Goal: Task Accomplishment & Management: Manage account settings

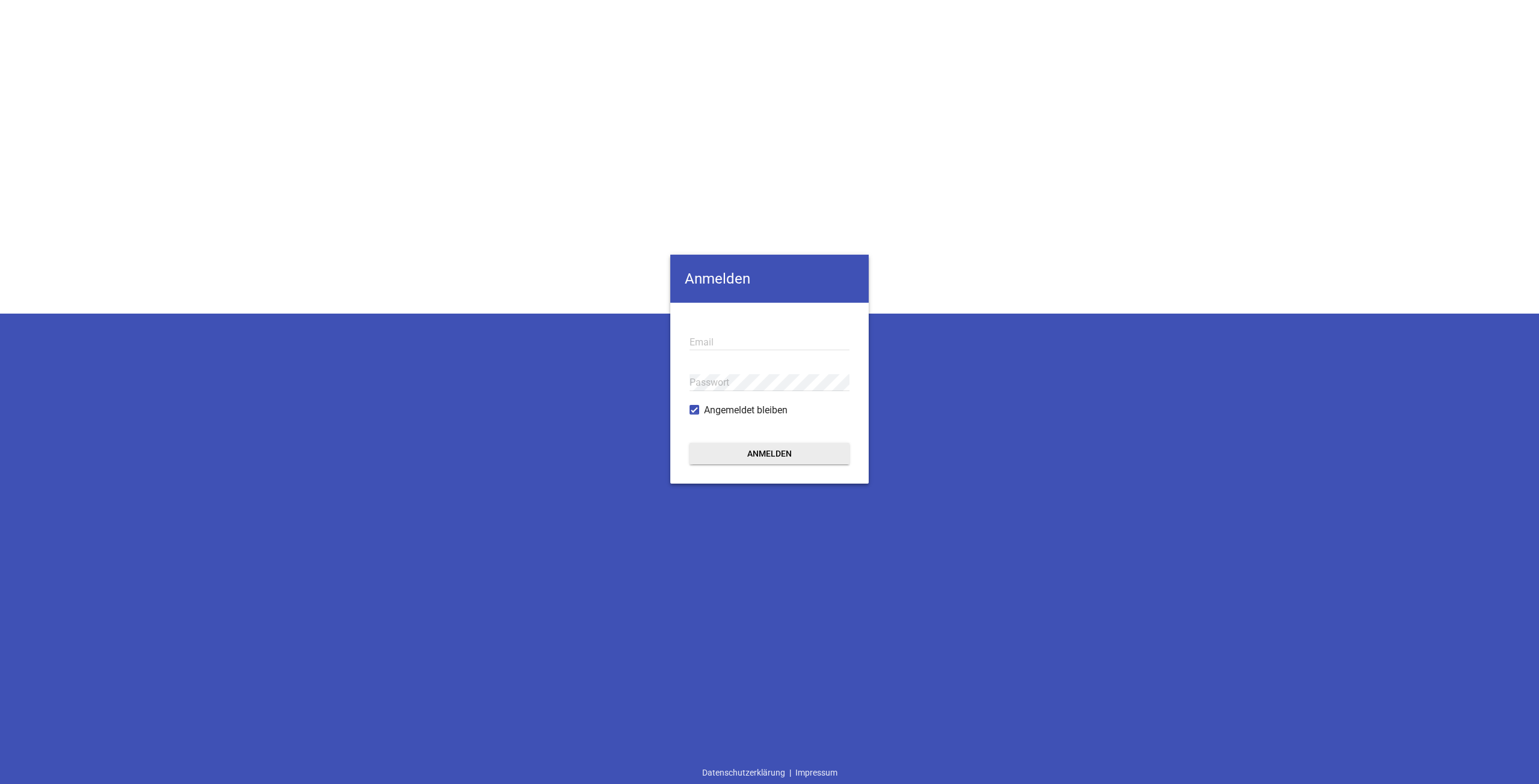
type input "ah@pixel-kraft.de"
click at [752, 459] on button "Anmelden" at bounding box center [770, 454] width 160 height 22
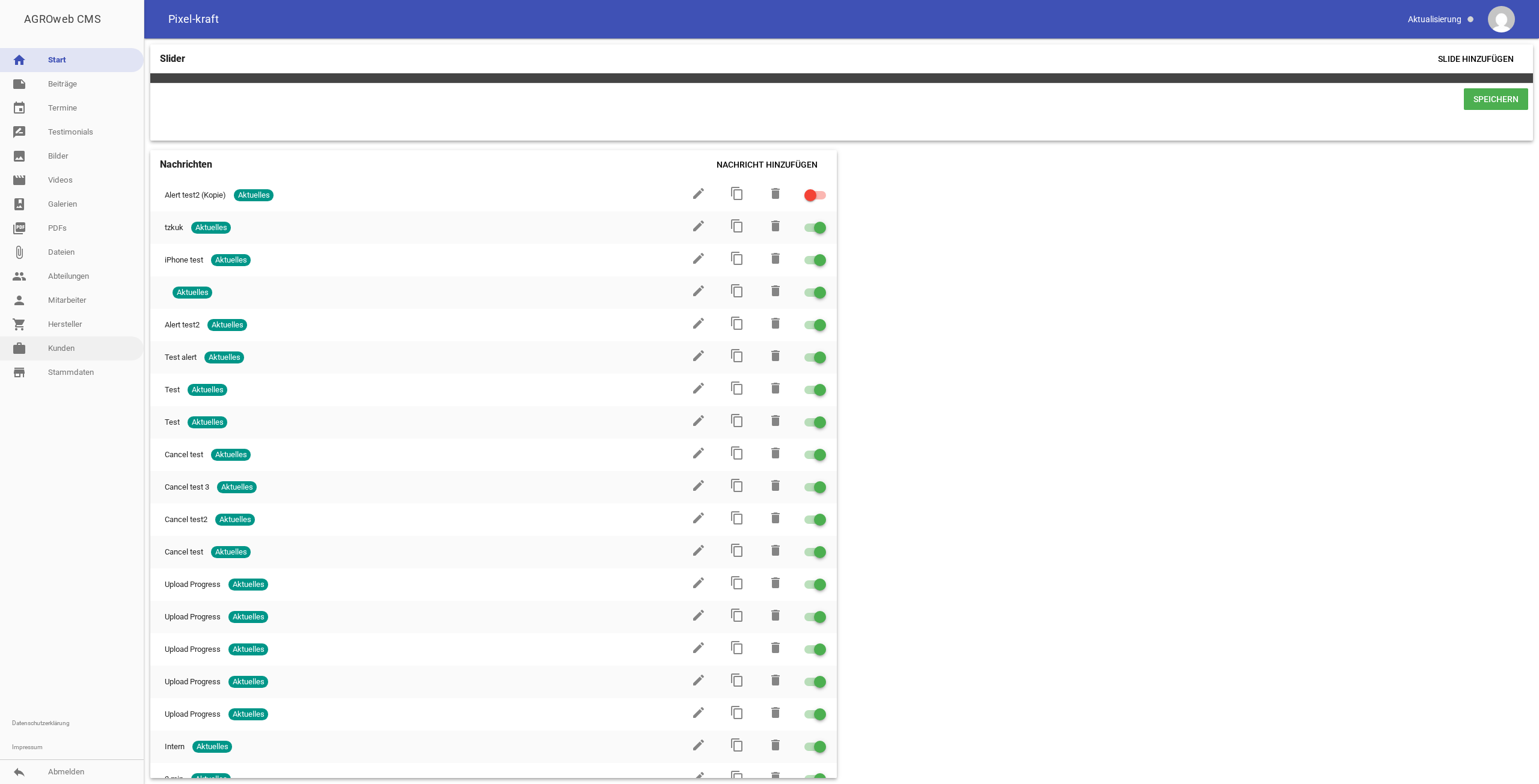
click at [48, 338] on link "work [PERSON_NAME]" at bounding box center [72, 348] width 144 height 24
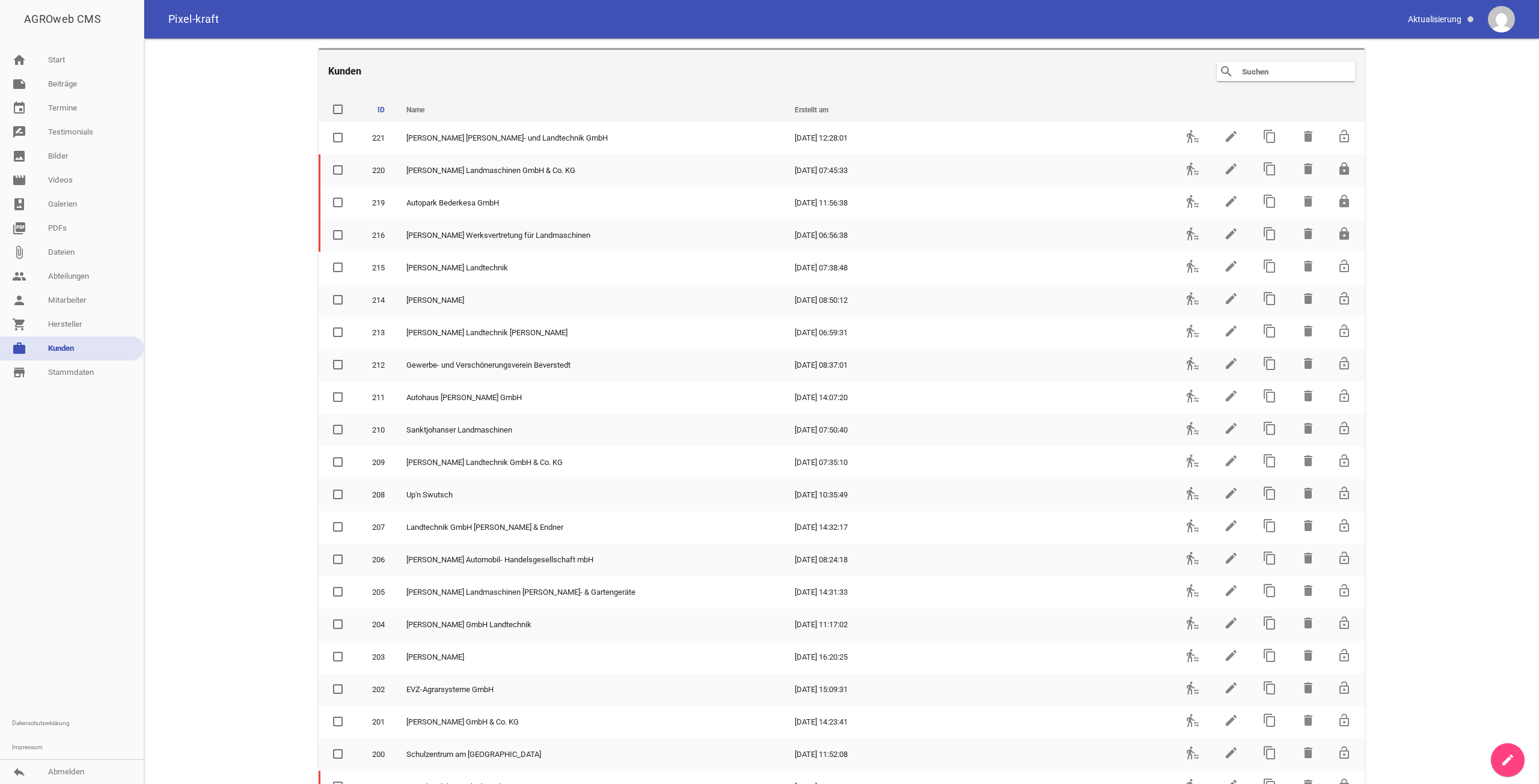
click at [1281, 68] on input "text" at bounding box center [1289, 71] width 97 height 14
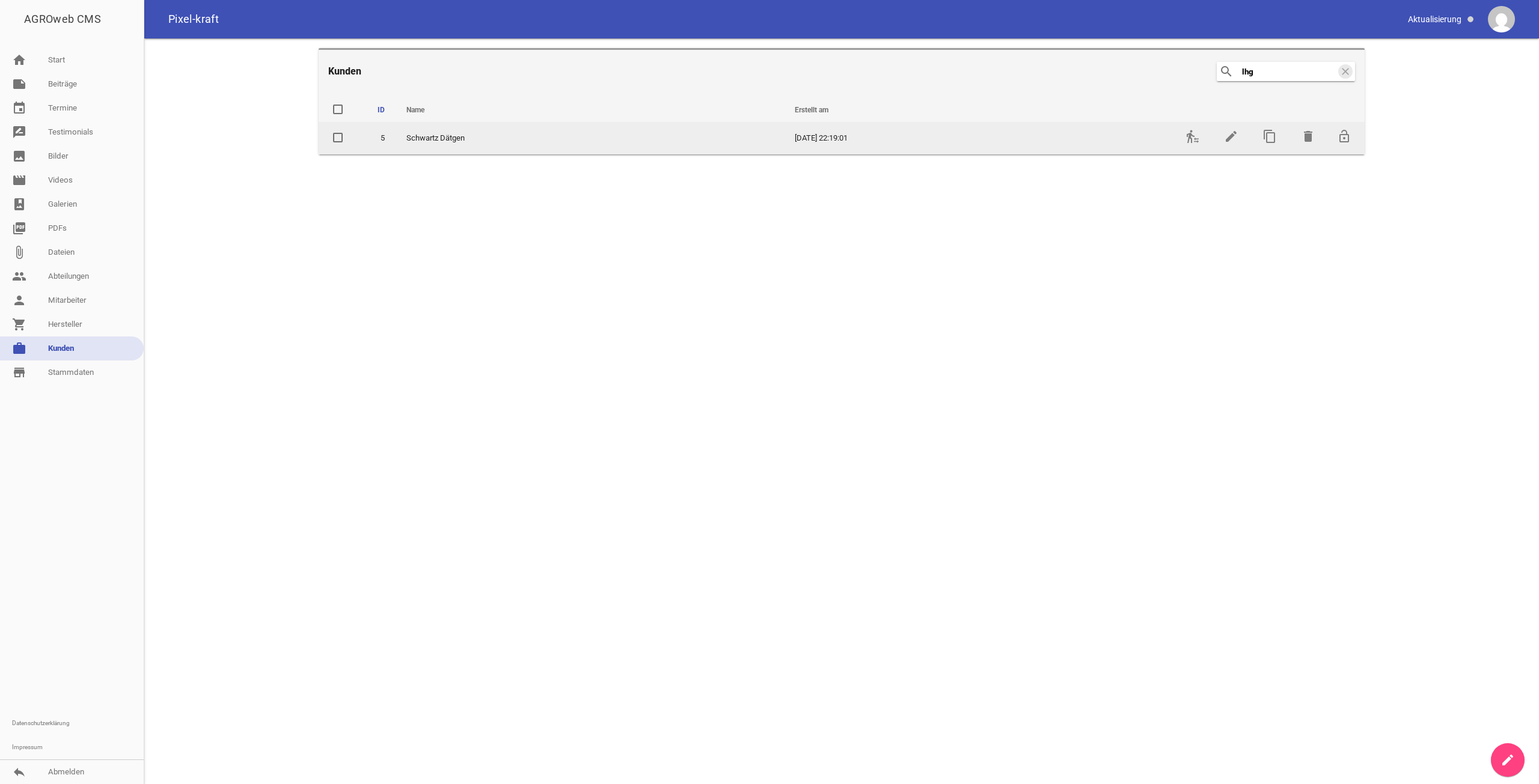
type input "lhg"
click at [1183, 133] on td "transfer_within_a_station" at bounding box center [1191, 138] width 38 height 32
click at [1185, 133] on td "transfer_within_a_station" at bounding box center [1191, 138] width 38 height 32
click at [1188, 133] on icon "transfer_within_a_station" at bounding box center [1193, 136] width 14 height 14
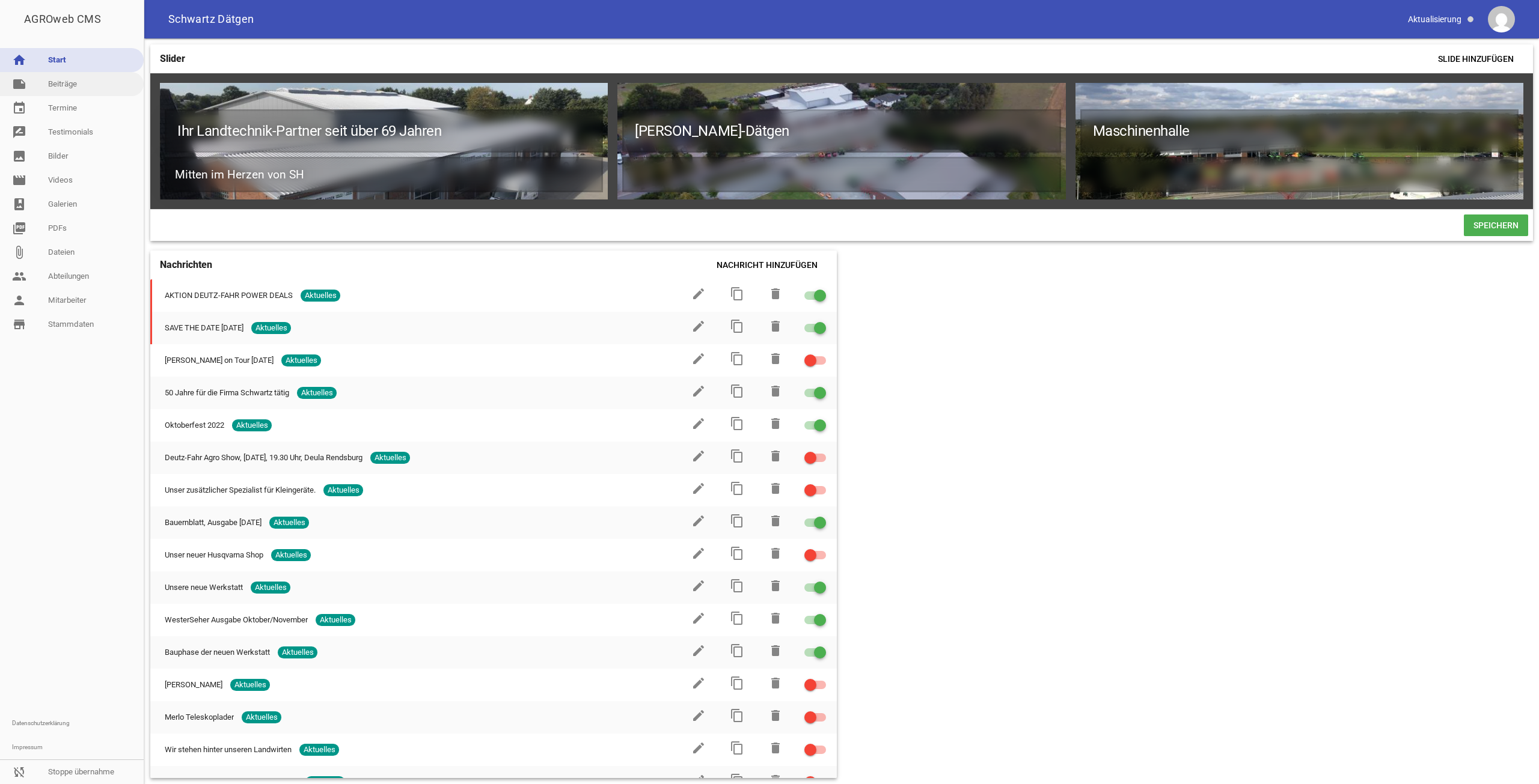
click at [52, 93] on link "note Beiträge" at bounding box center [72, 84] width 144 height 24
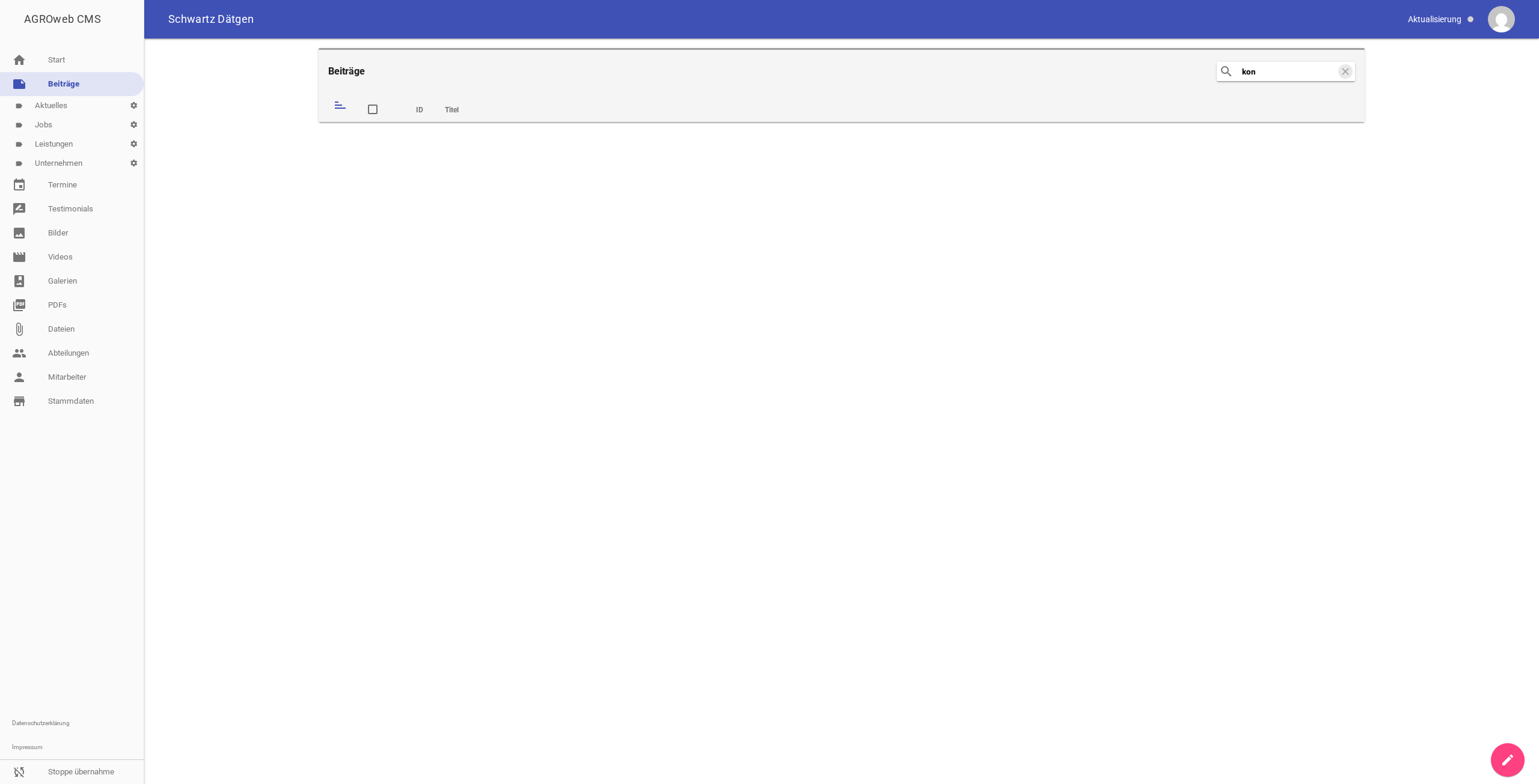
click at [1278, 75] on input "kon" at bounding box center [1289, 71] width 97 height 14
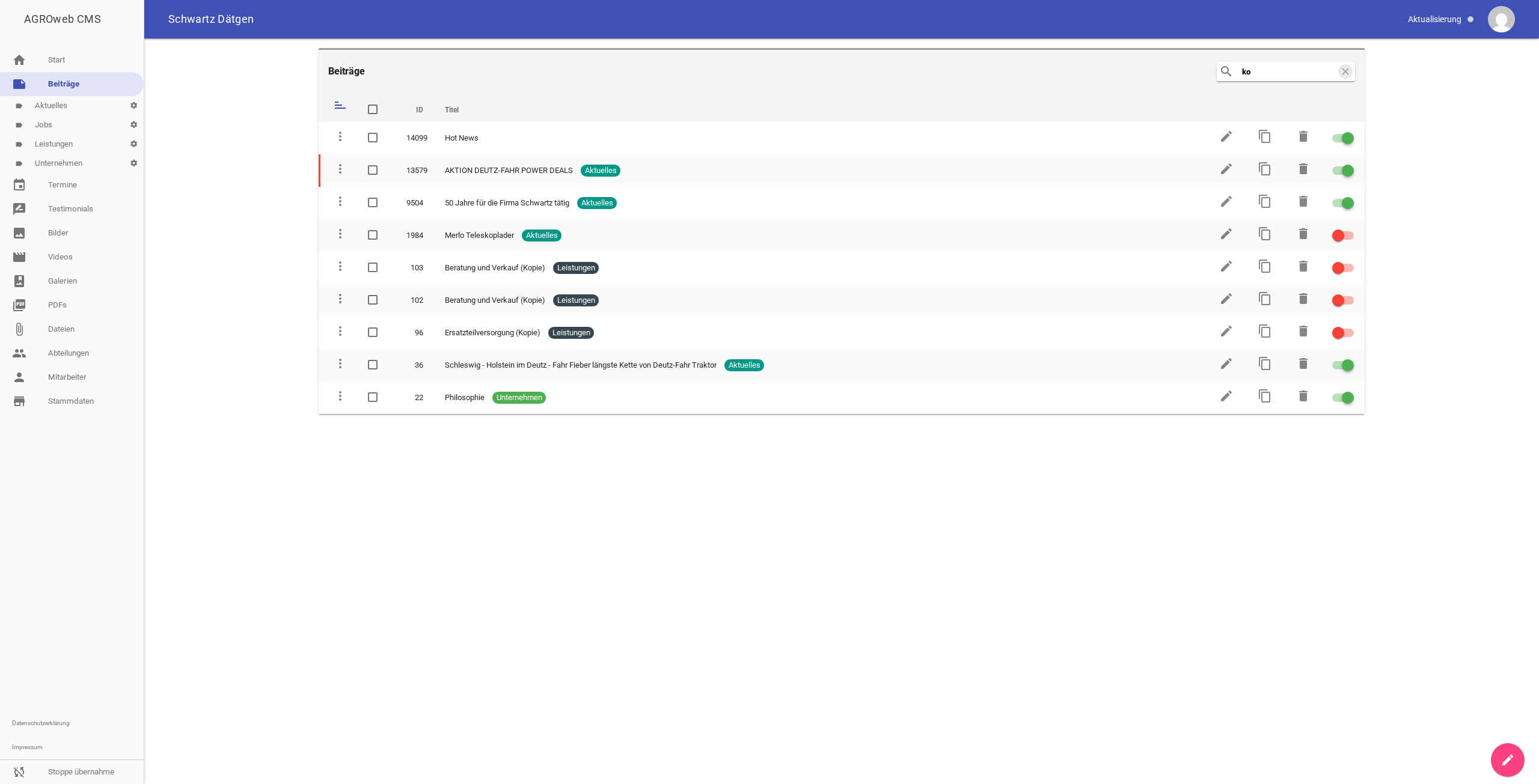
type input "k"
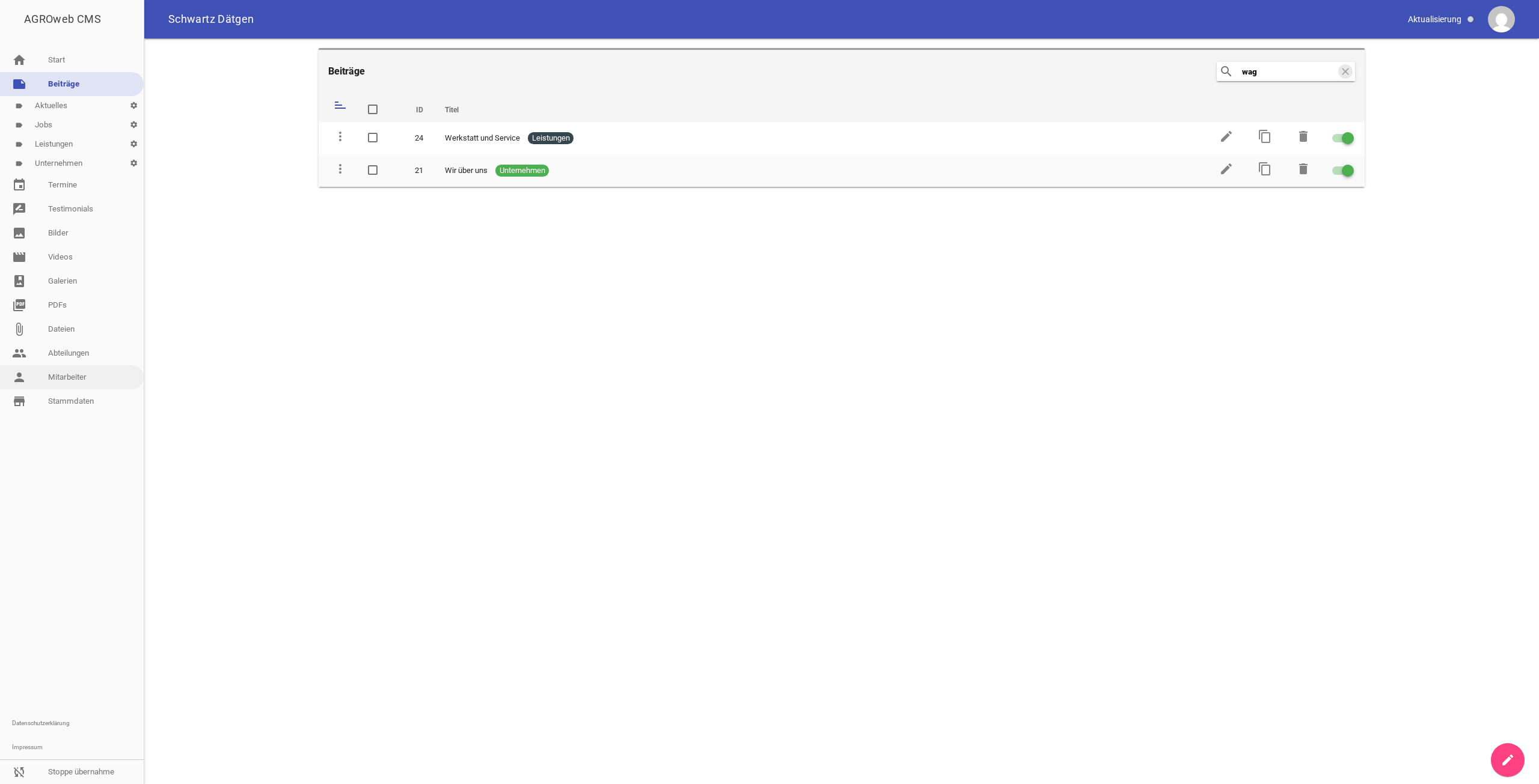
type input "wag"
click at [81, 379] on link "person Mitarbeiter" at bounding box center [72, 377] width 144 height 24
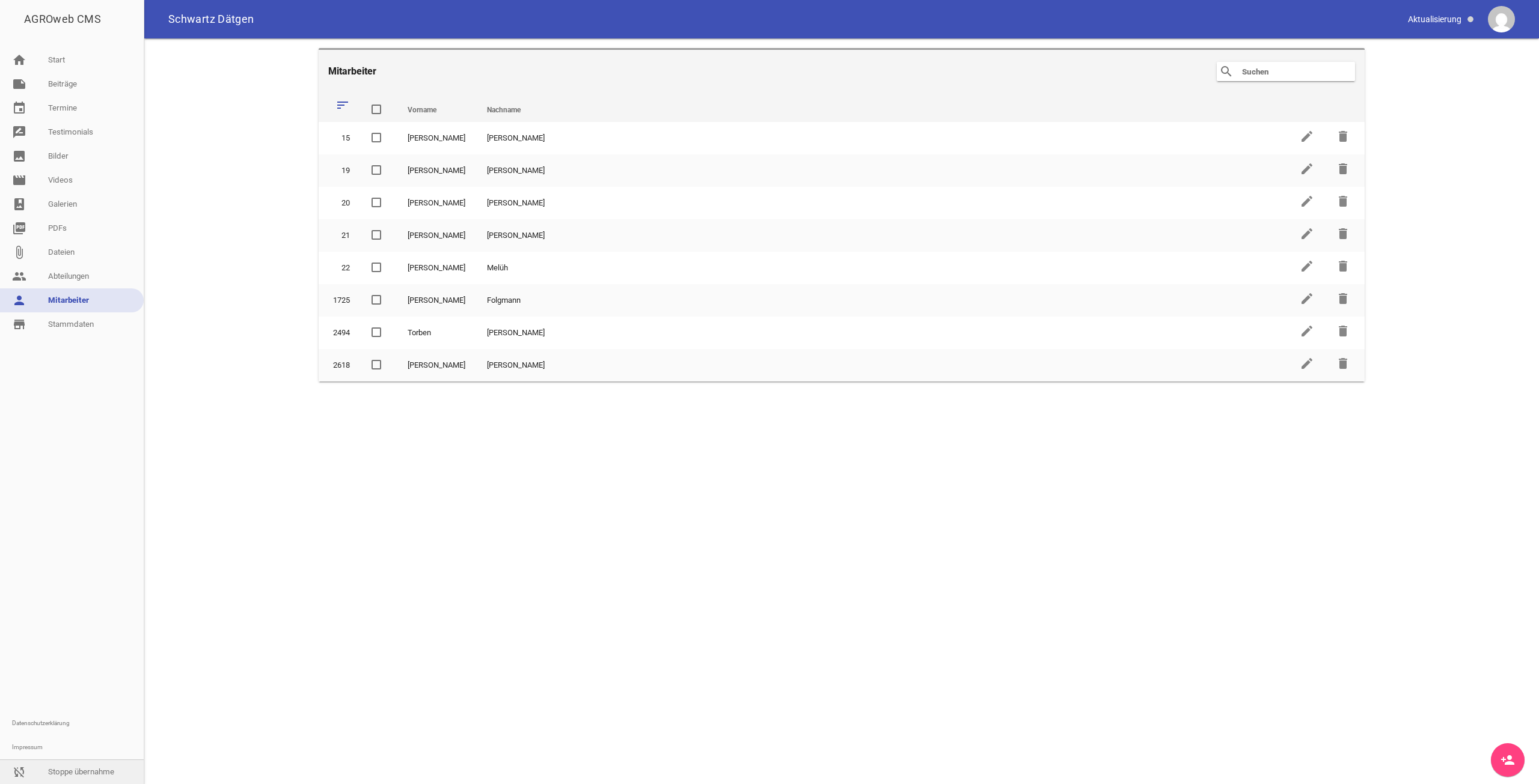
click at [58, 774] on link "sync_disabled Stoppe übernahme" at bounding box center [72, 772] width 144 height 24
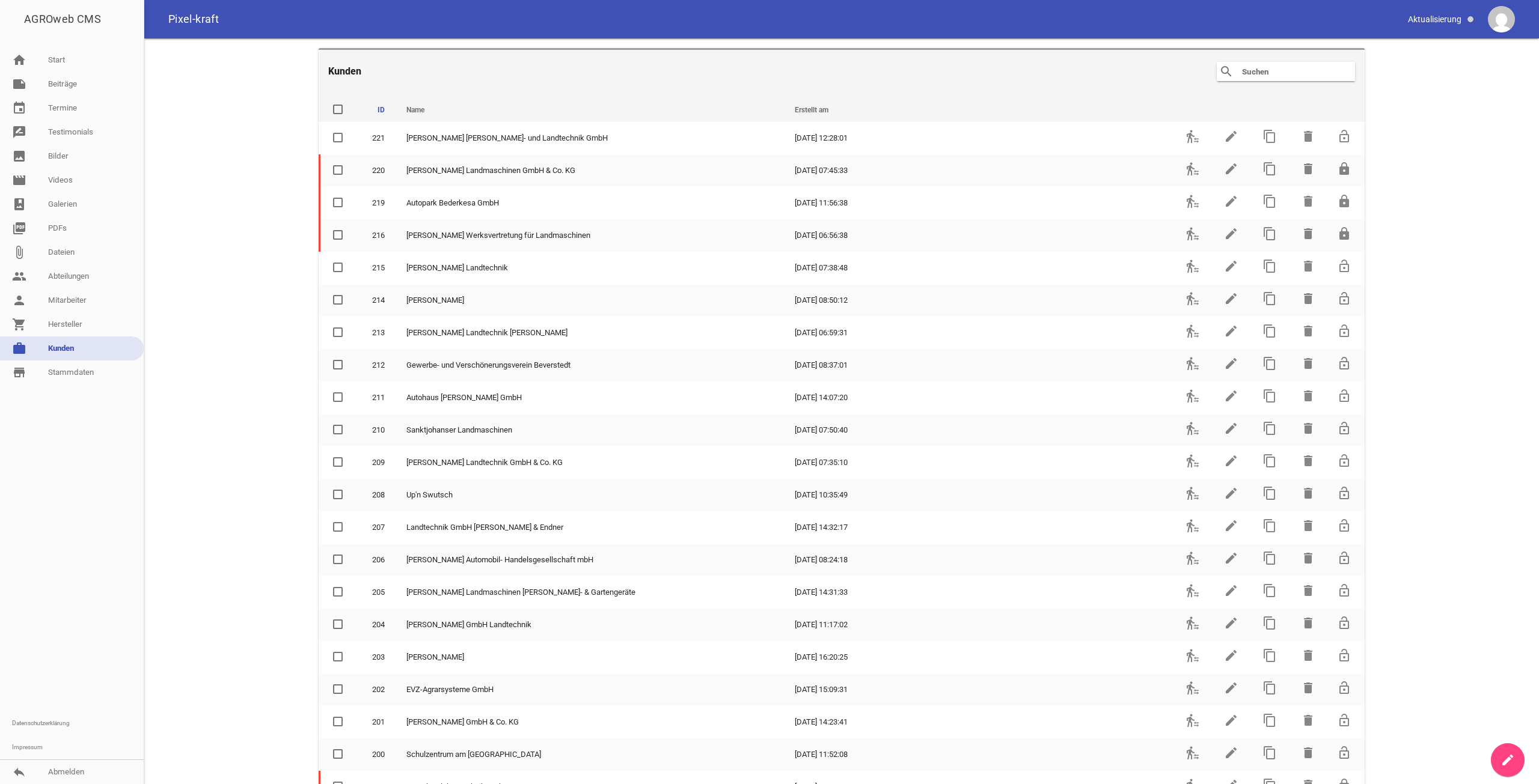
click at [1311, 63] on div "search clear" at bounding box center [1286, 71] width 138 height 19
click at [1310, 69] on input "text" at bounding box center [1289, 71] width 97 height 14
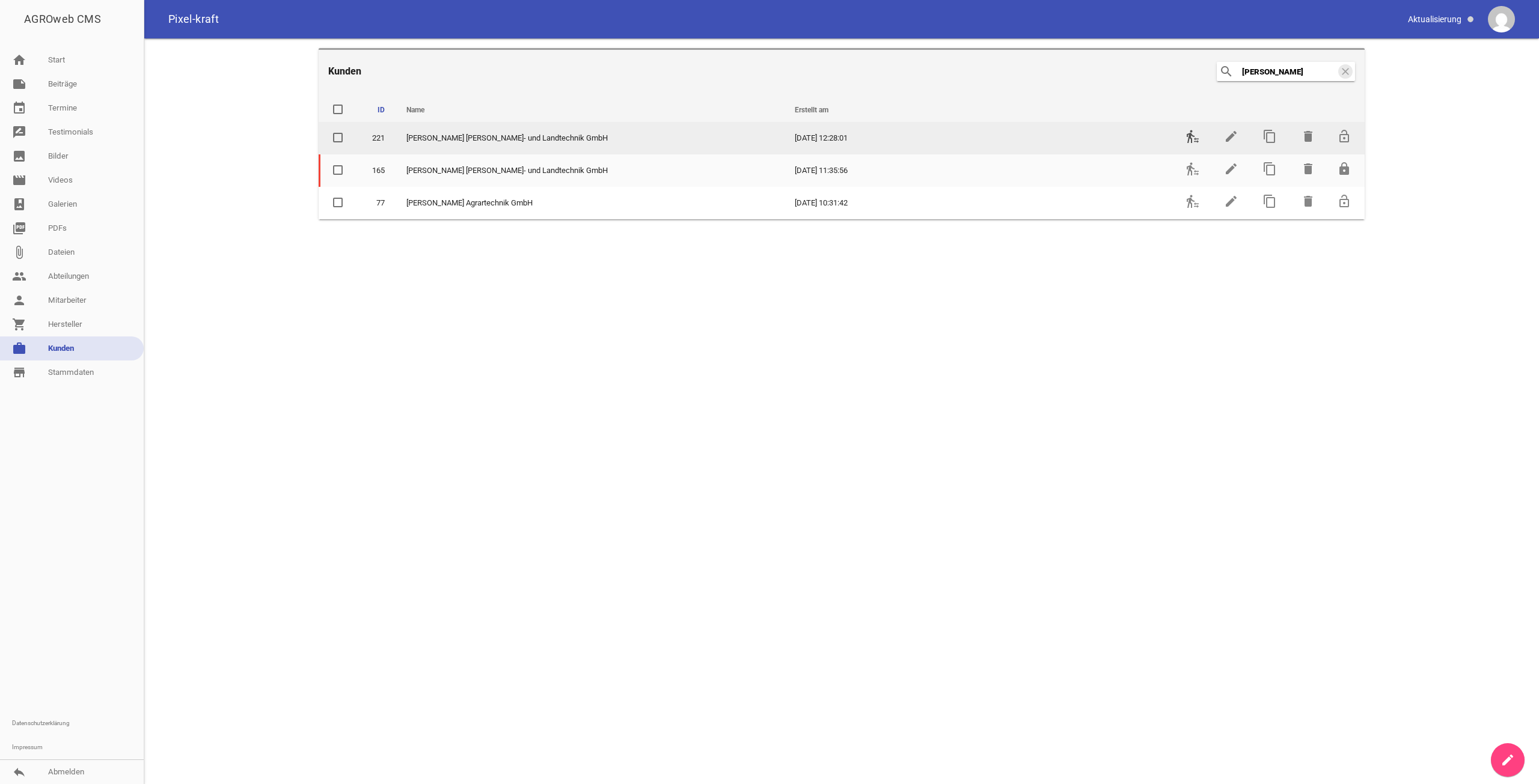
type input "[PERSON_NAME]"
click at [1195, 139] on icon "transfer_within_a_station" at bounding box center [1193, 136] width 14 height 14
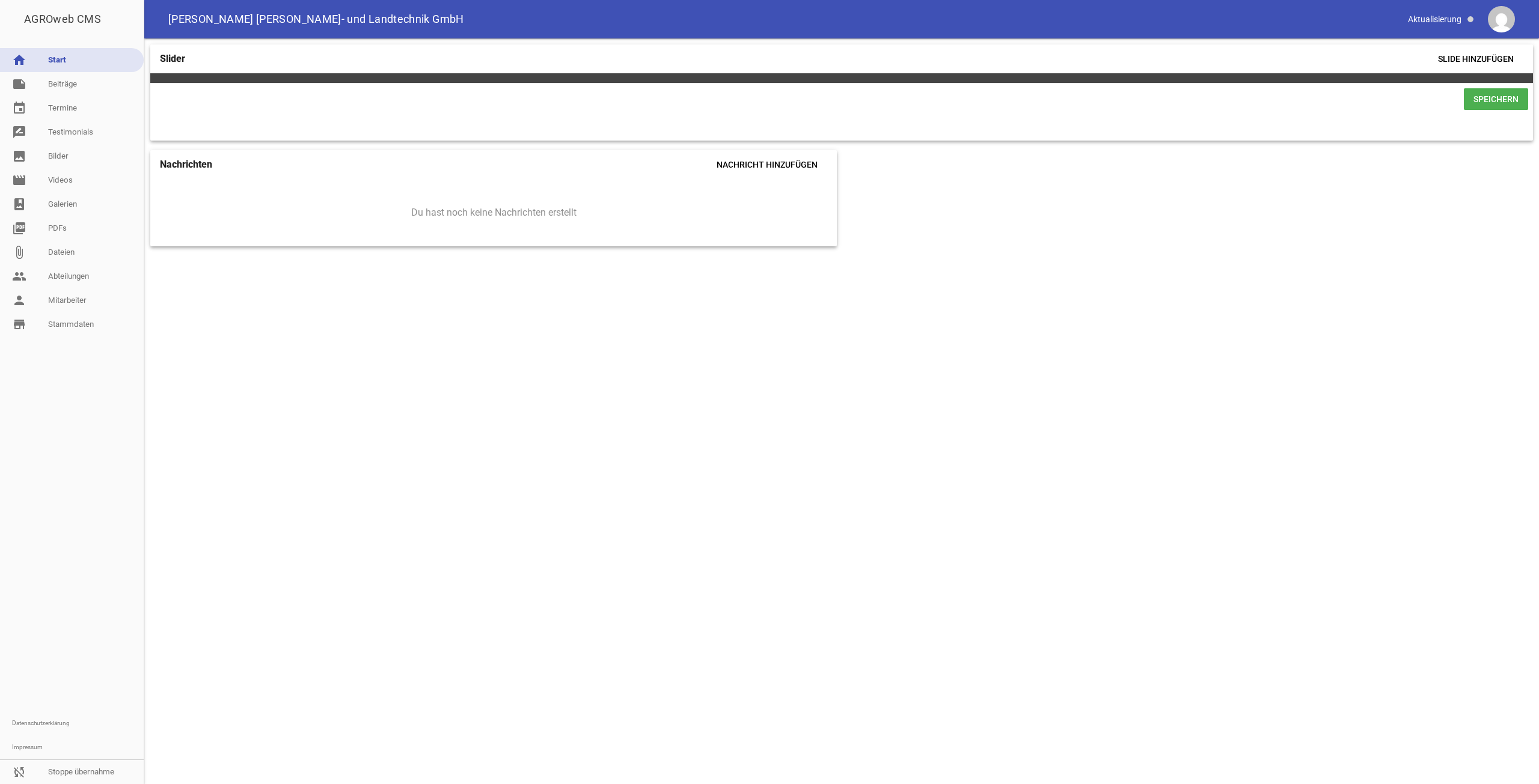
click at [52, 71] on link "home Start" at bounding box center [72, 60] width 144 height 24
click at [56, 78] on link "note Beiträge" at bounding box center [72, 84] width 144 height 24
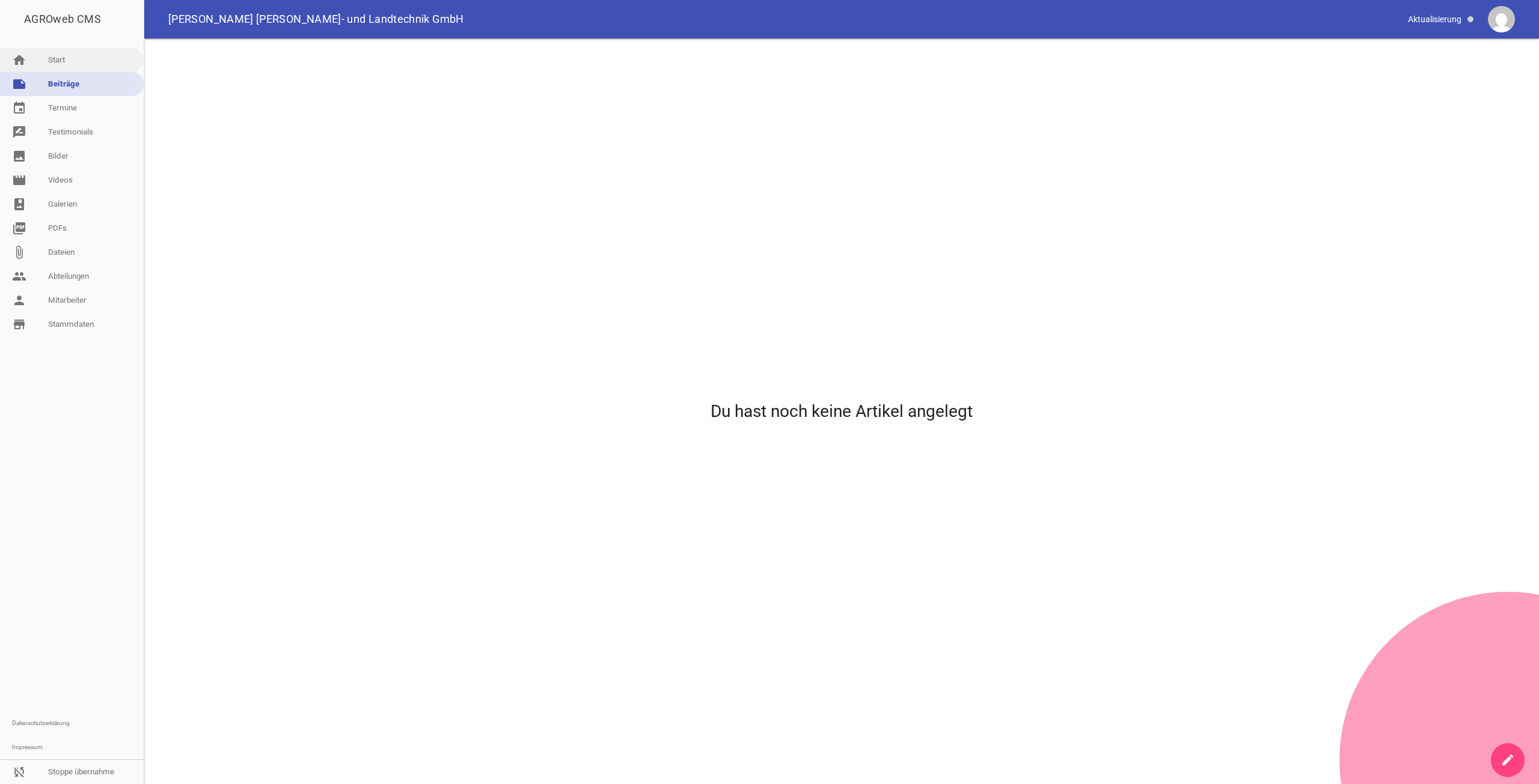
click at [60, 60] on link "home Start" at bounding box center [72, 60] width 144 height 24
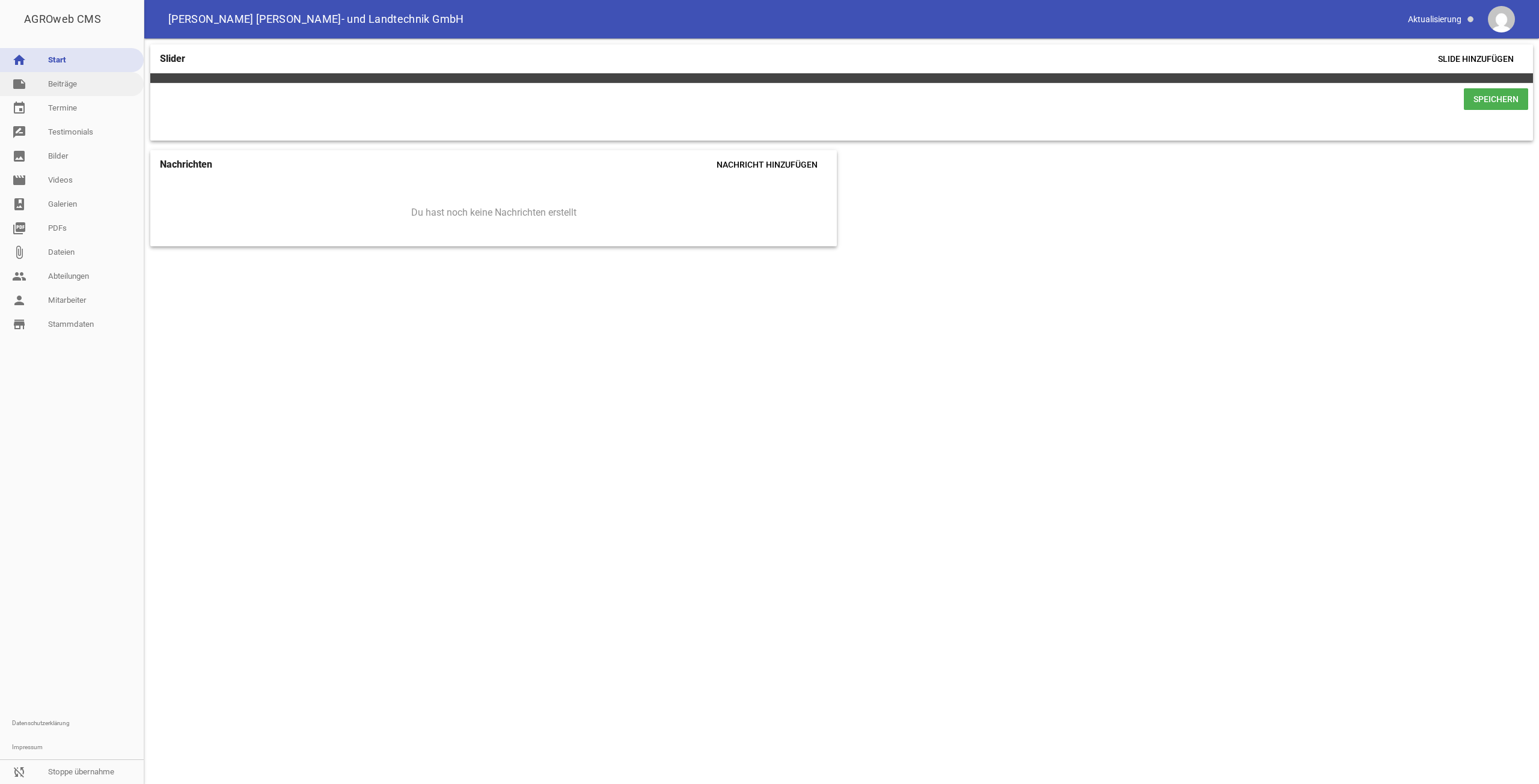
click at [63, 85] on link "note Beiträge" at bounding box center [72, 84] width 144 height 24
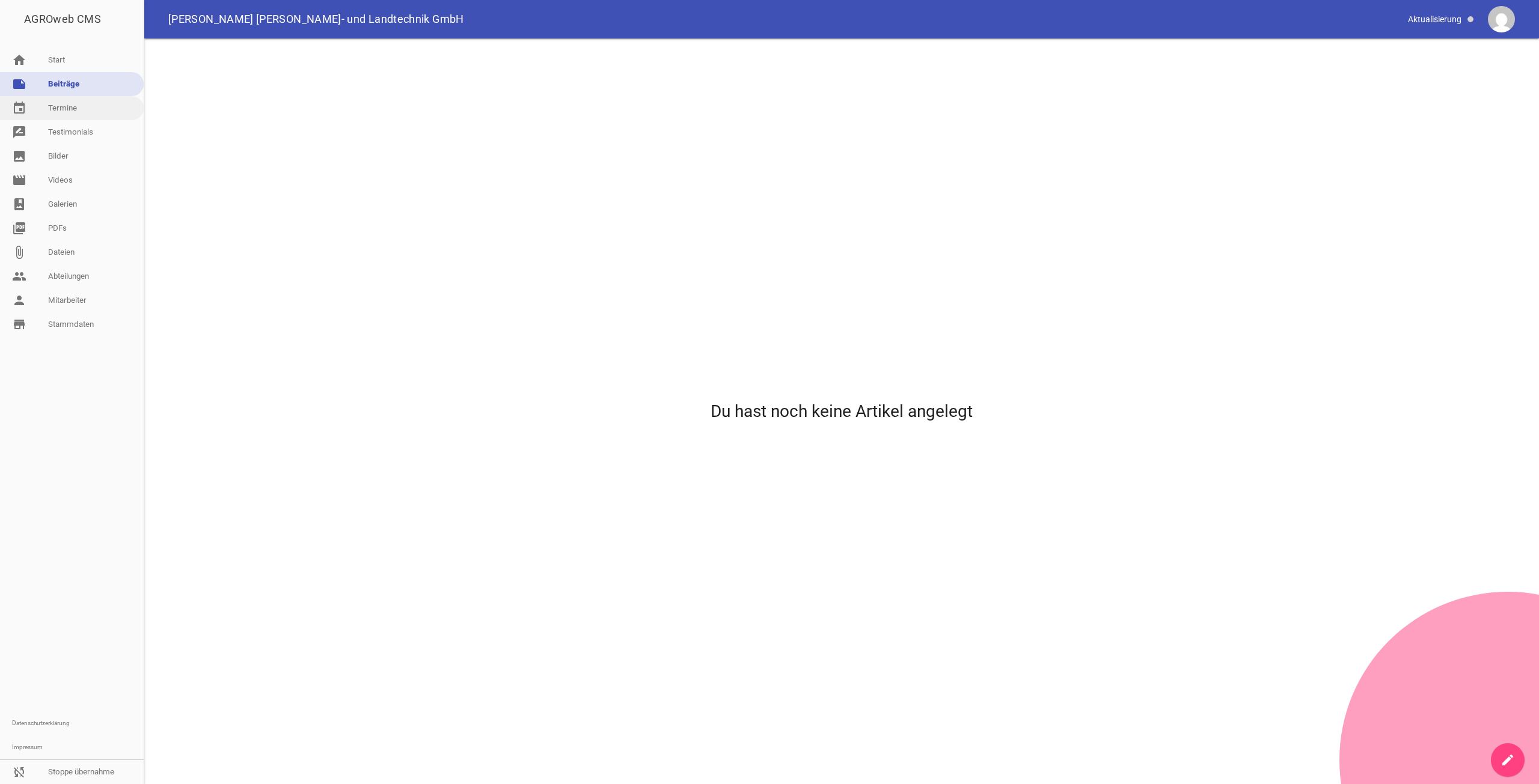
click at [70, 110] on link "event Termine" at bounding box center [72, 108] width 144 height 24
click at [78, 767] on link "sync_disabled Stoppe übernahme" at bounding box center [72, 772] width 144 height 24
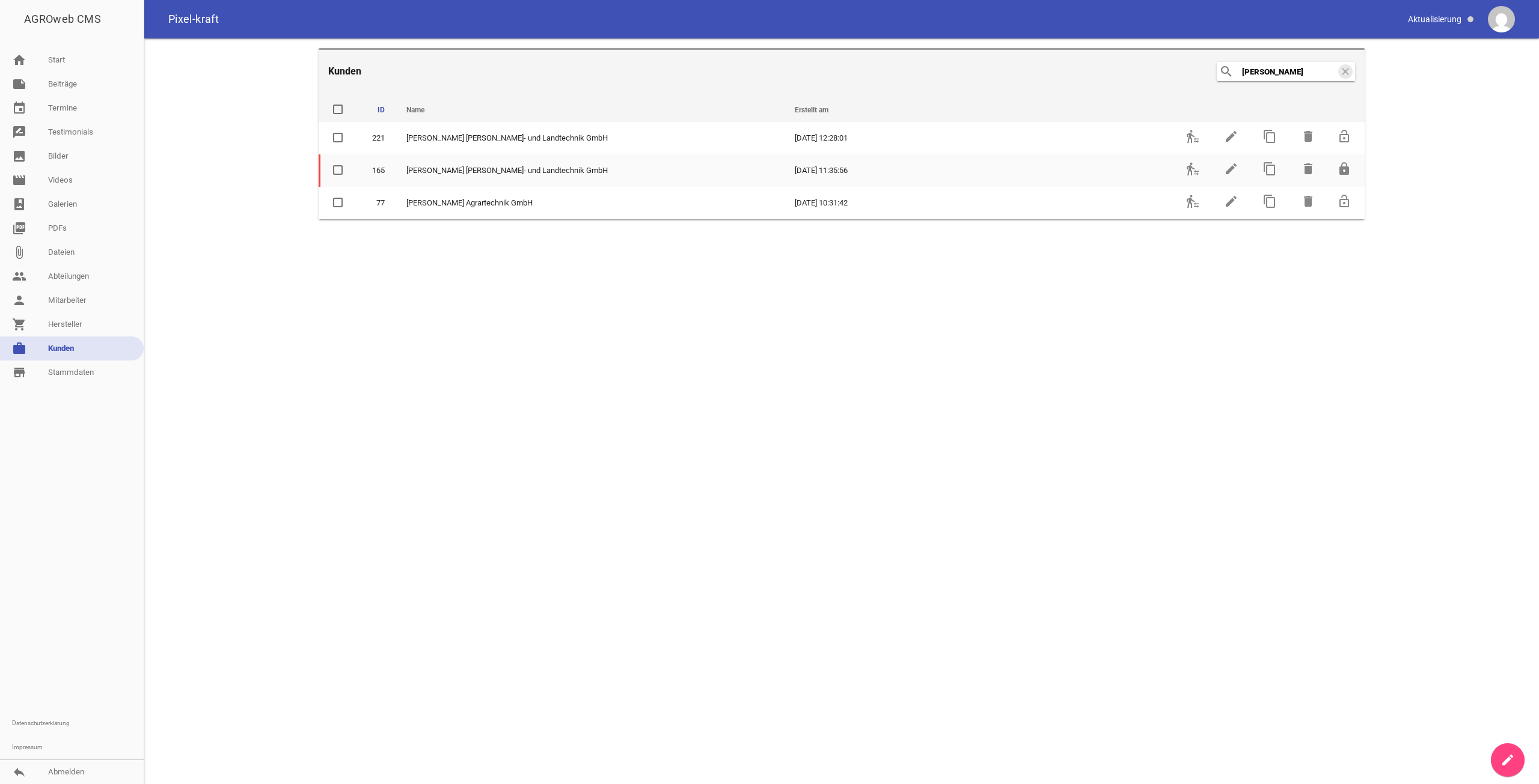
click at [1262, 72] on input "[PERSON_NAME]" at bounding box center [1289, 71] width 97 height 14
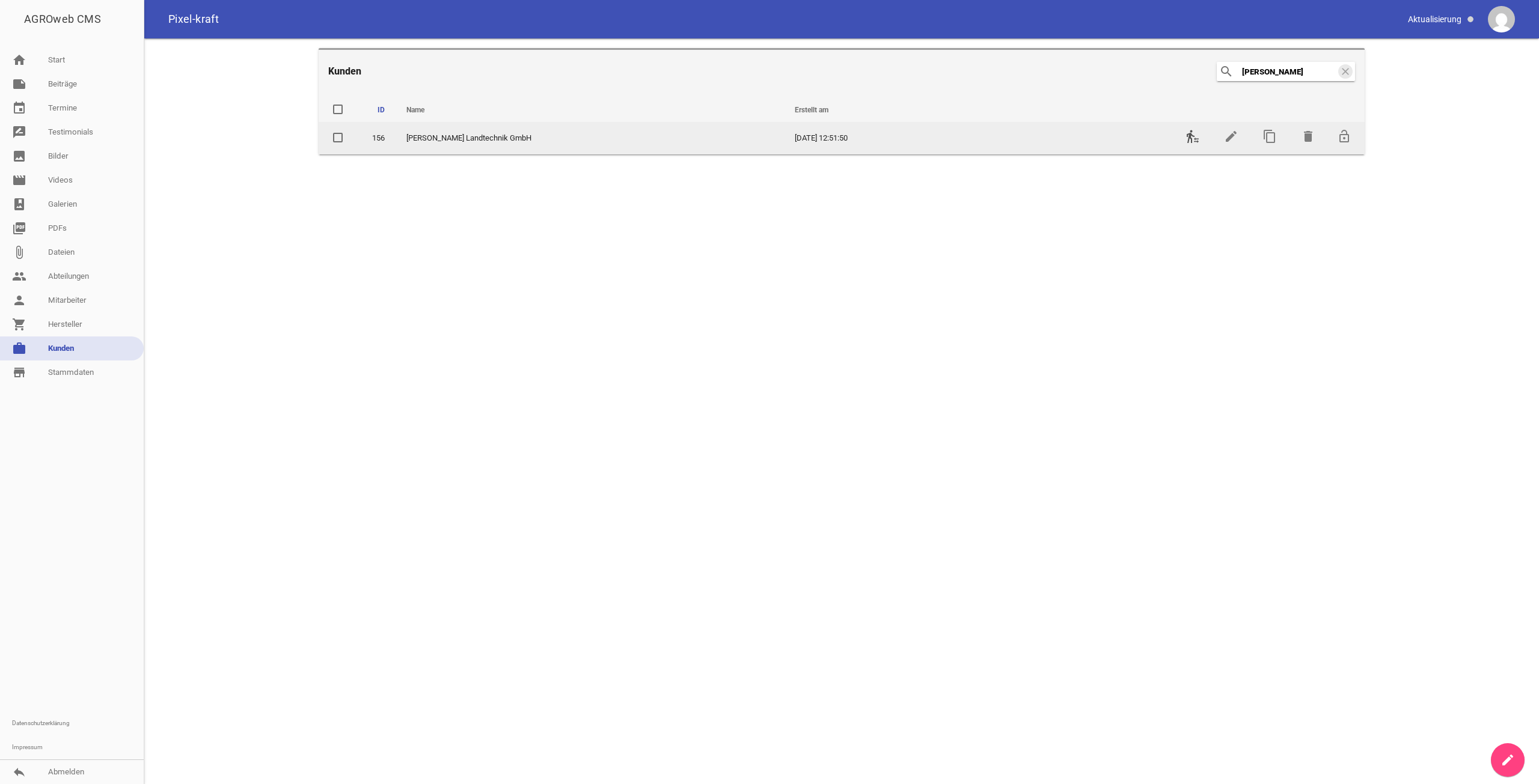
type input "[PERSON_NAME]"
click at [1198, 131] on icon "transfer_within_a_station" at bounding box center [1193, 136] width 14 height 14
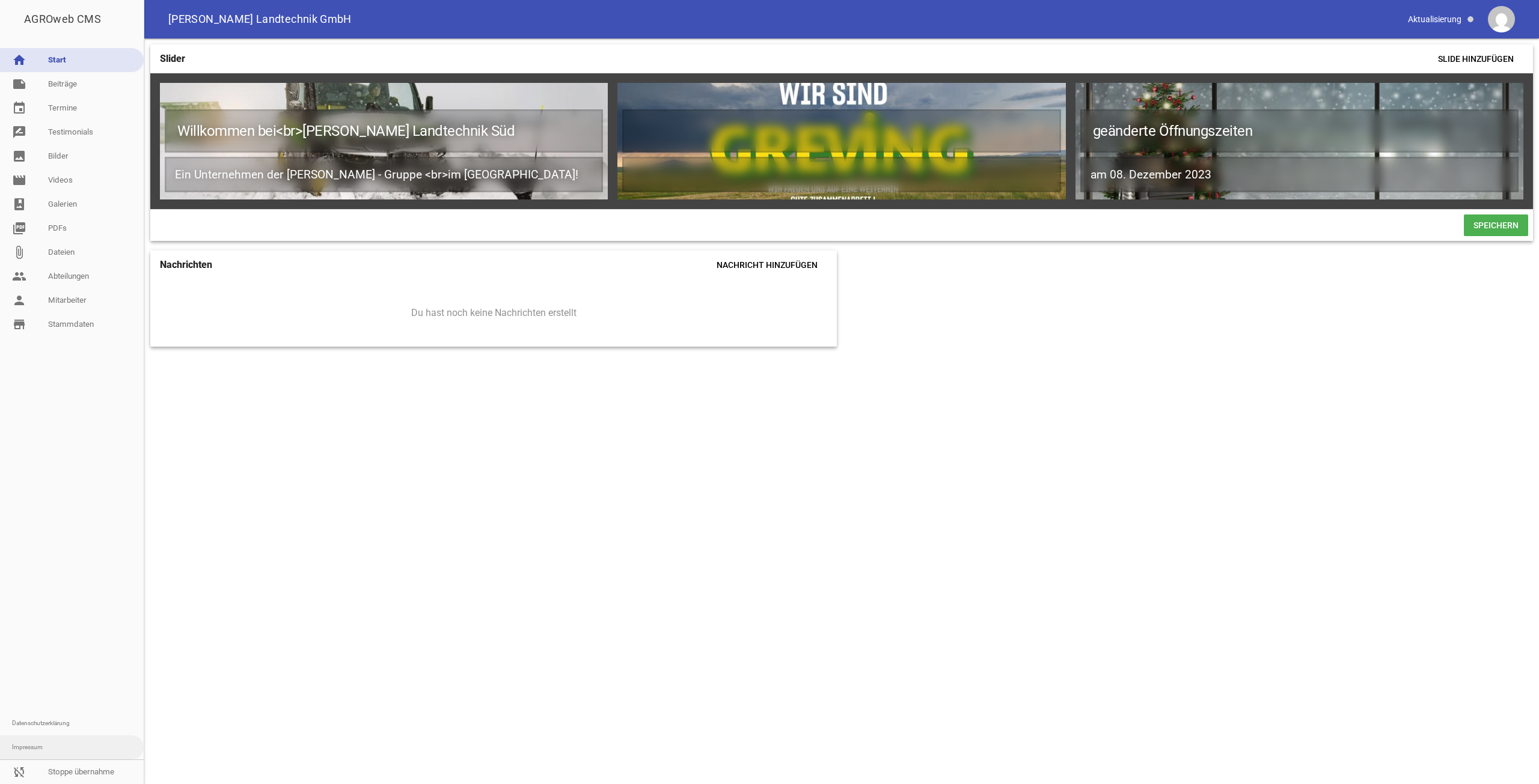
click at [64, 759] on link "Impressum" at bounding box center [72, 747] width 144 height 24
click at [76, 770] on link "sync_disabled Stoppe übernahme" at bounding box center [72, 772] width 144 height 24
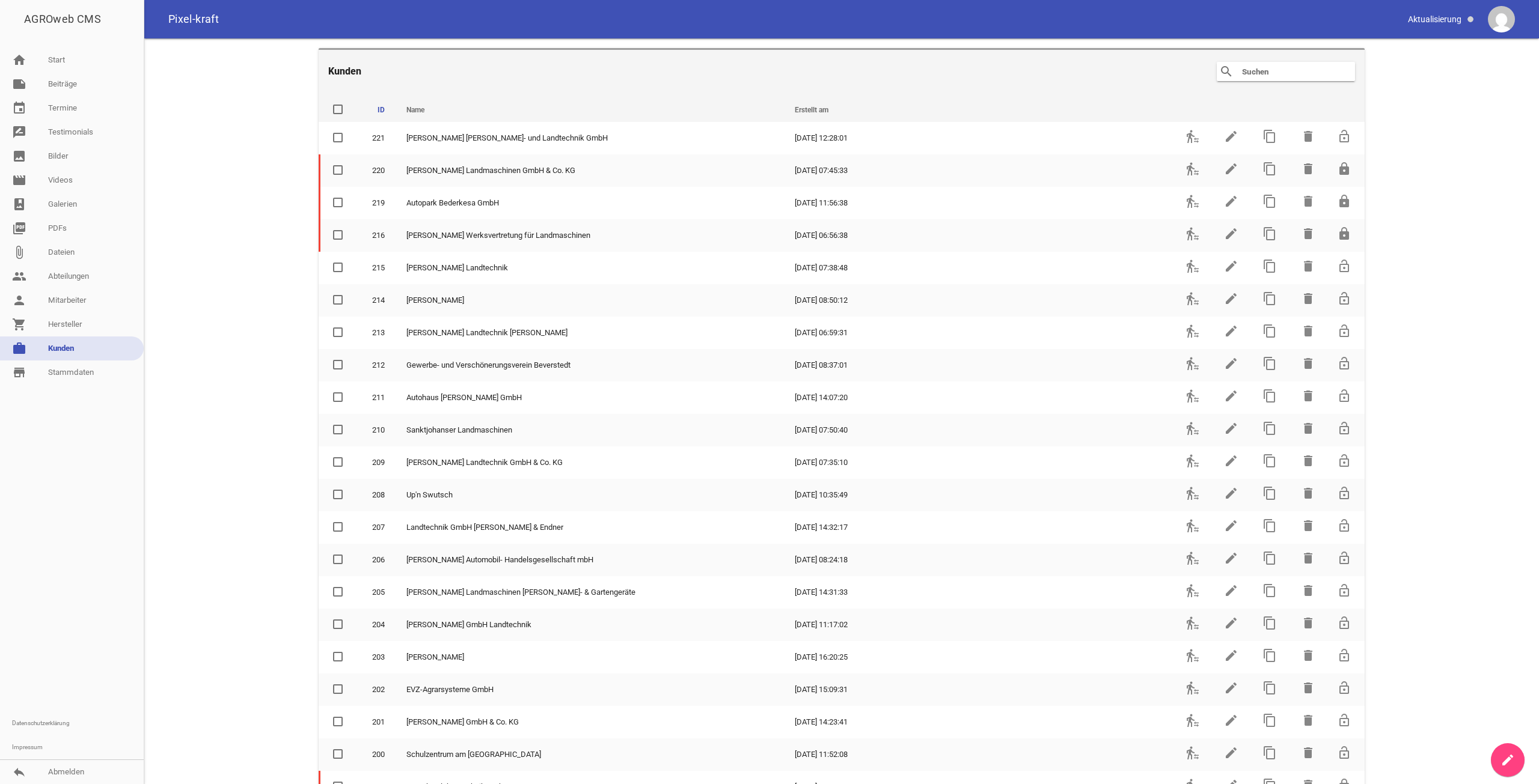
click at [1252, 71] on input "text" at bounding box center [1289, 71] width 97 height 14
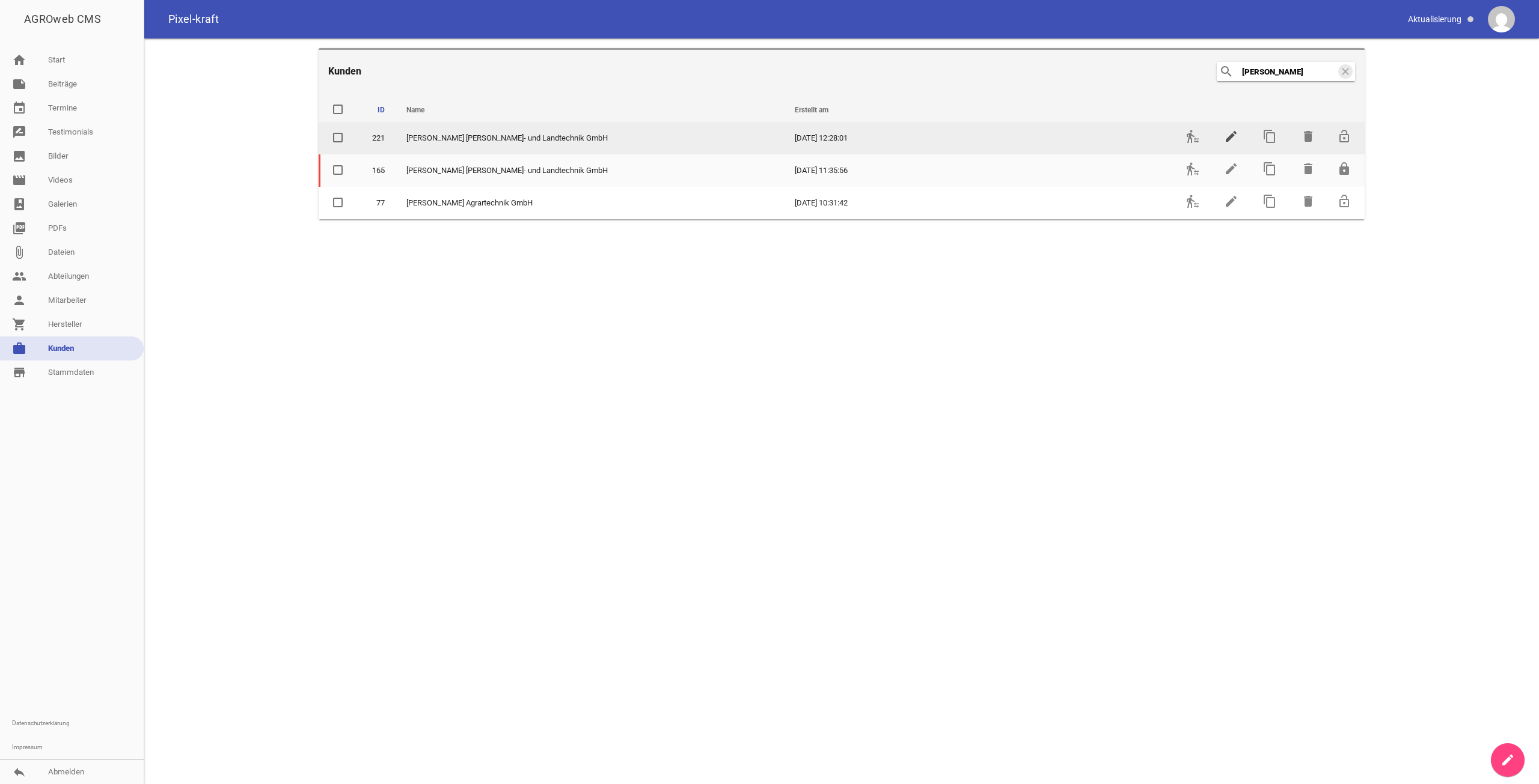
type input "[PERSON_NAME]"
click at [1224, 137] on icon "edit" at bounding box center [1231, 136] width 14 height 14
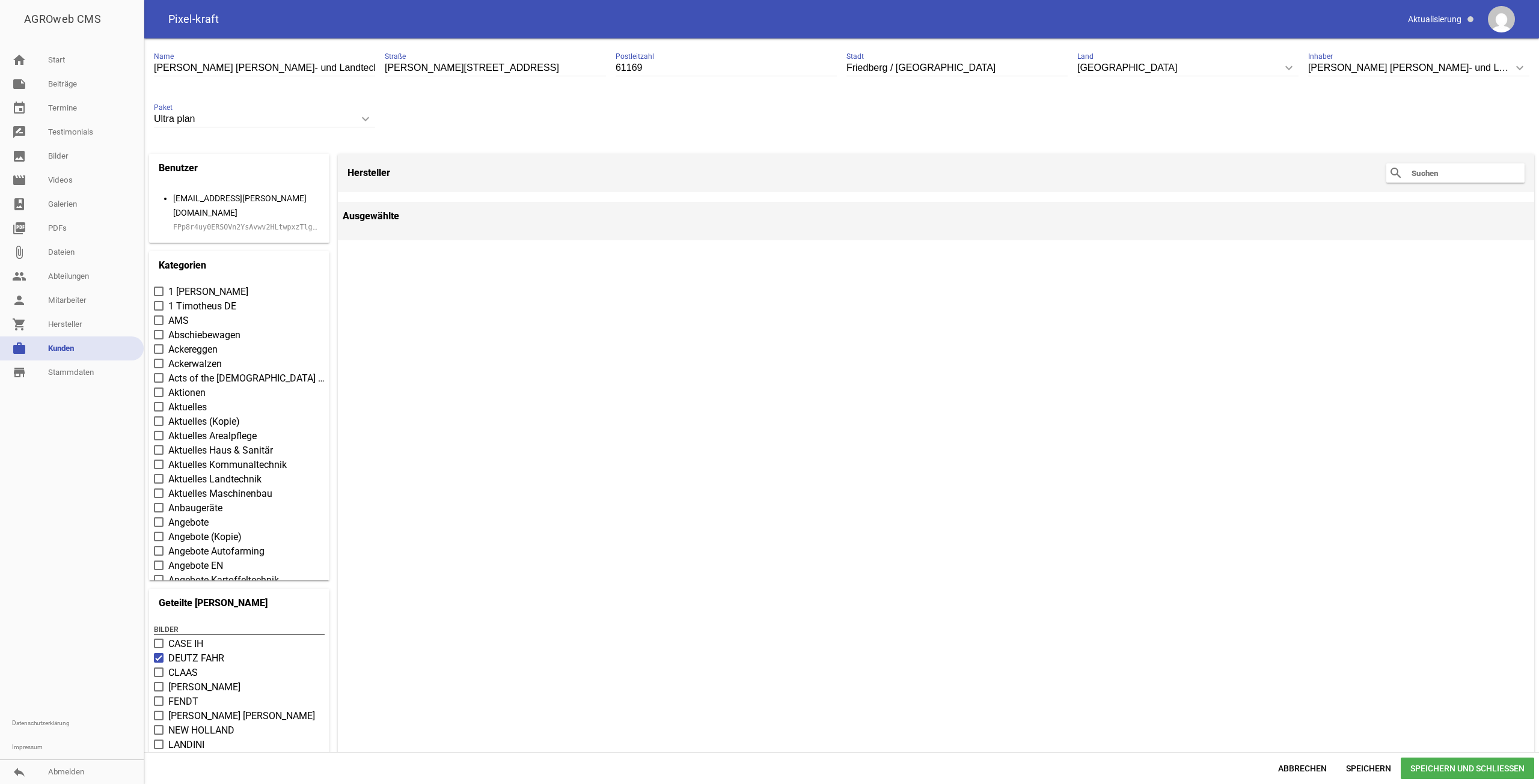
click at [279, 223] on code "FPp8r4uy0ERSOVn2YsAvwv2HLtwpxzTlgKlAuMuPA2oNxMbWs7y4lY8A0JxY" at bounding box center [299, 227] width 253 height 9
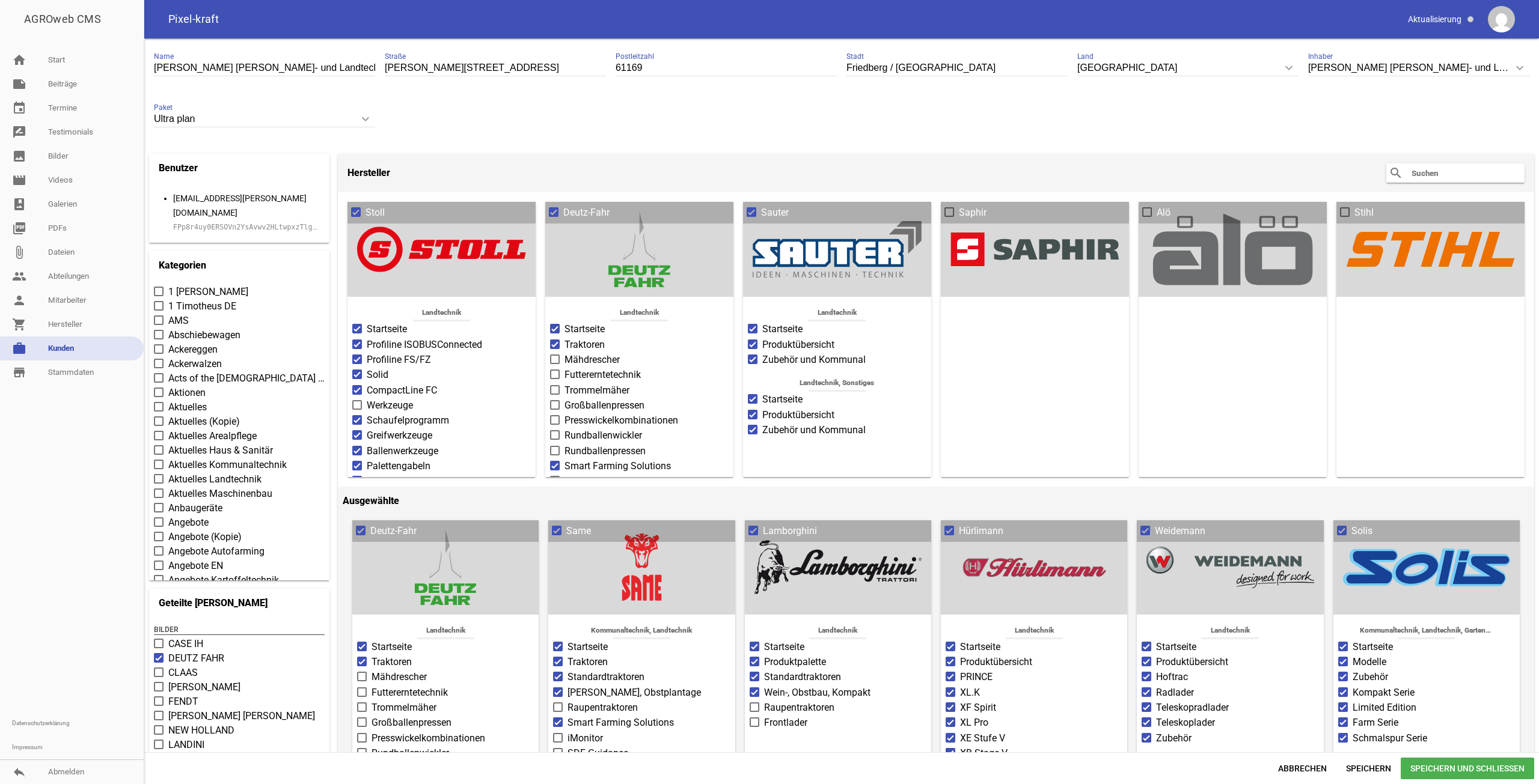
click at [279, 223] on code "FPp8r4uy0ERSOVn2YsAvwv2HLtwpxzTlgKlAuMuPA2oNxMbWs7y4lY8A0JxY" at bounding box center [299, 227] width 253 height 9
click at [221, 223] on code "FPp8r4uy0ERSOVn2YsAvwv2HLtwpxzTlgKlAuMuPA2oNxMbWs7y4lY8A0JxY" at bounding box center [299, 227] width 253 height 9
click at [81, 345] on link "work [PERSON_NAME]" at bounding box center [72, 348] width 144 height 24
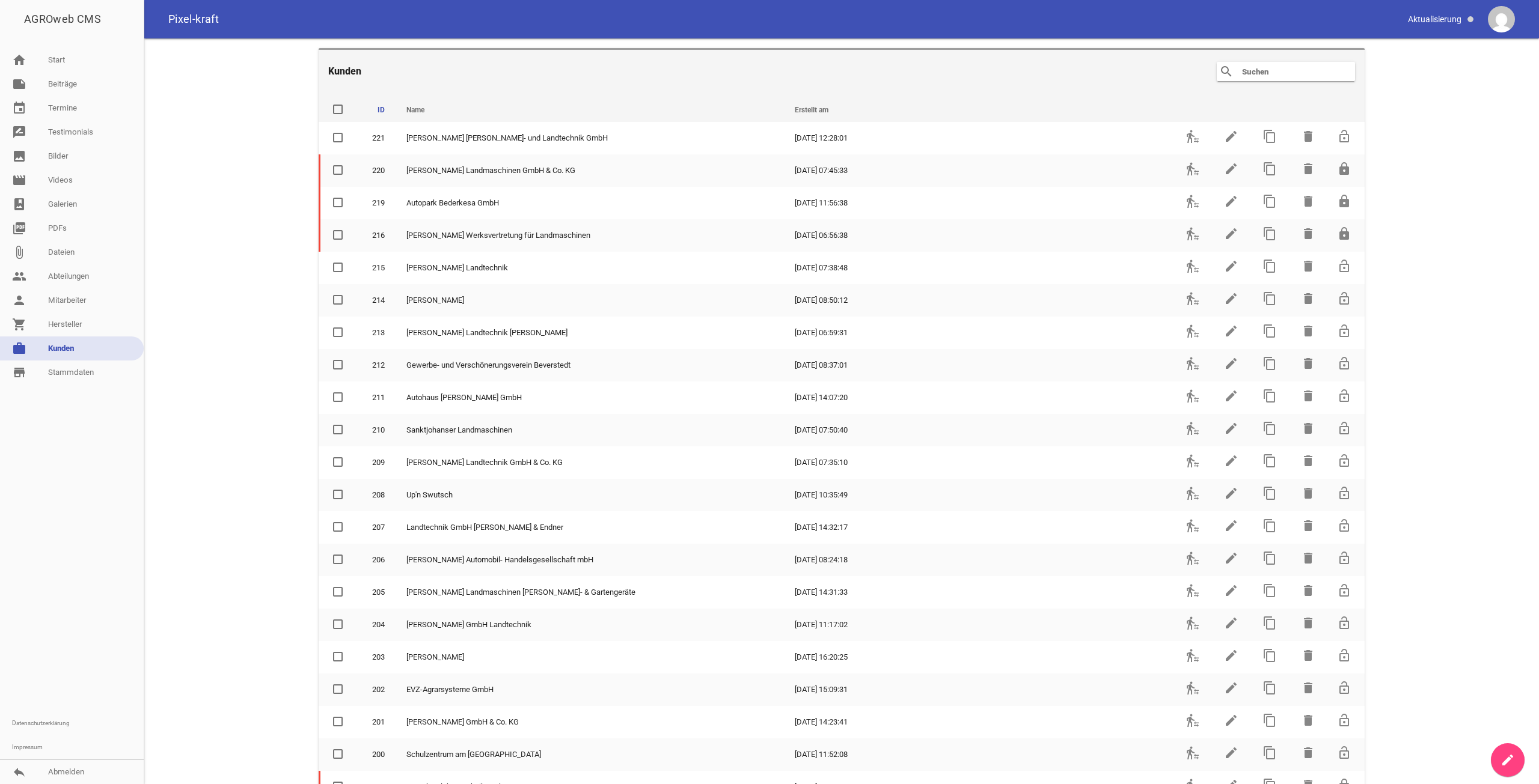
click at [1277, 73] on input "text" at bounding box center [1289, 71] width 97 height 14
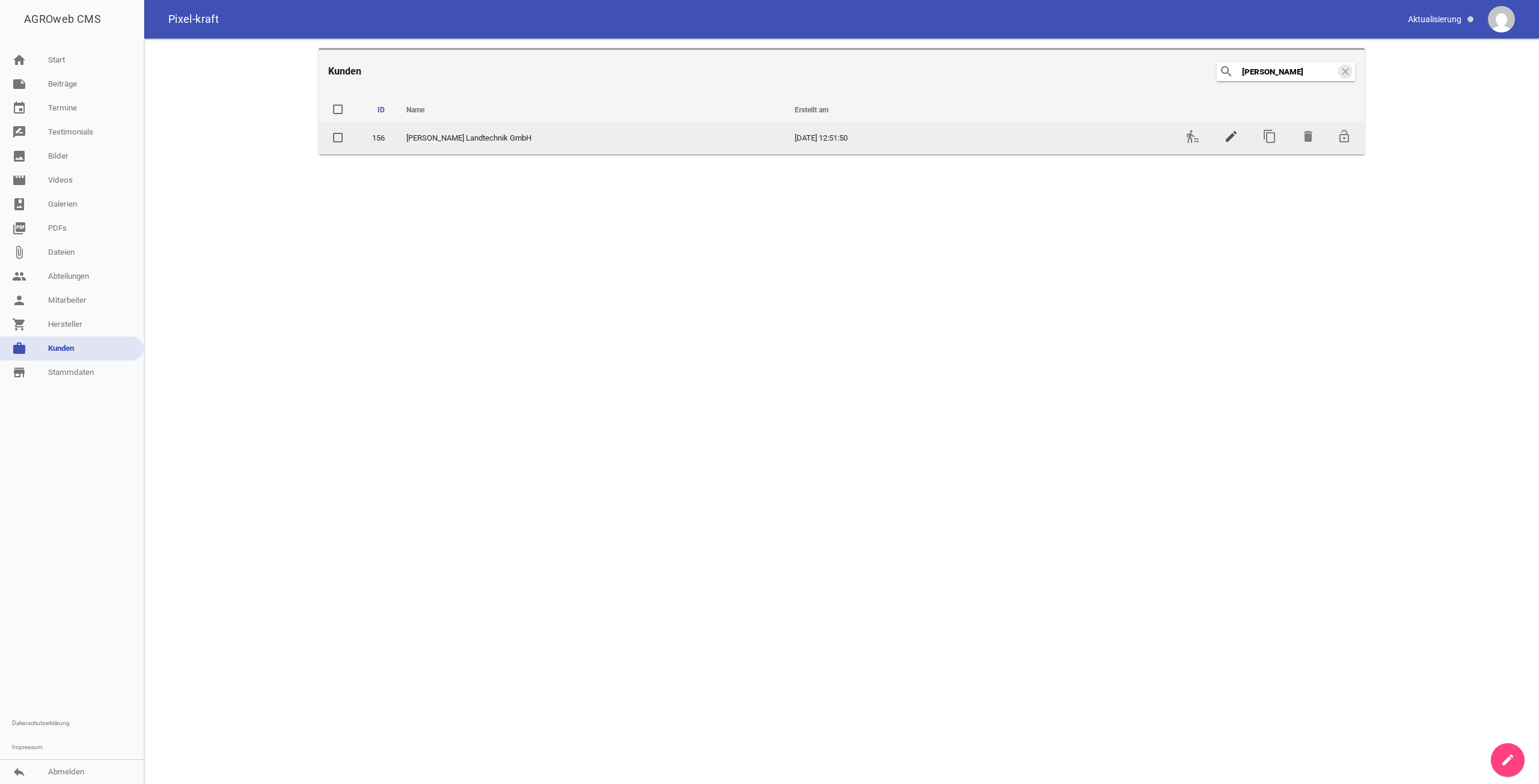
type input "[PERSON_NAME]"
click at [1230, 130] on icon "edit" at bounding box center [1231, 136] width 14 height 14
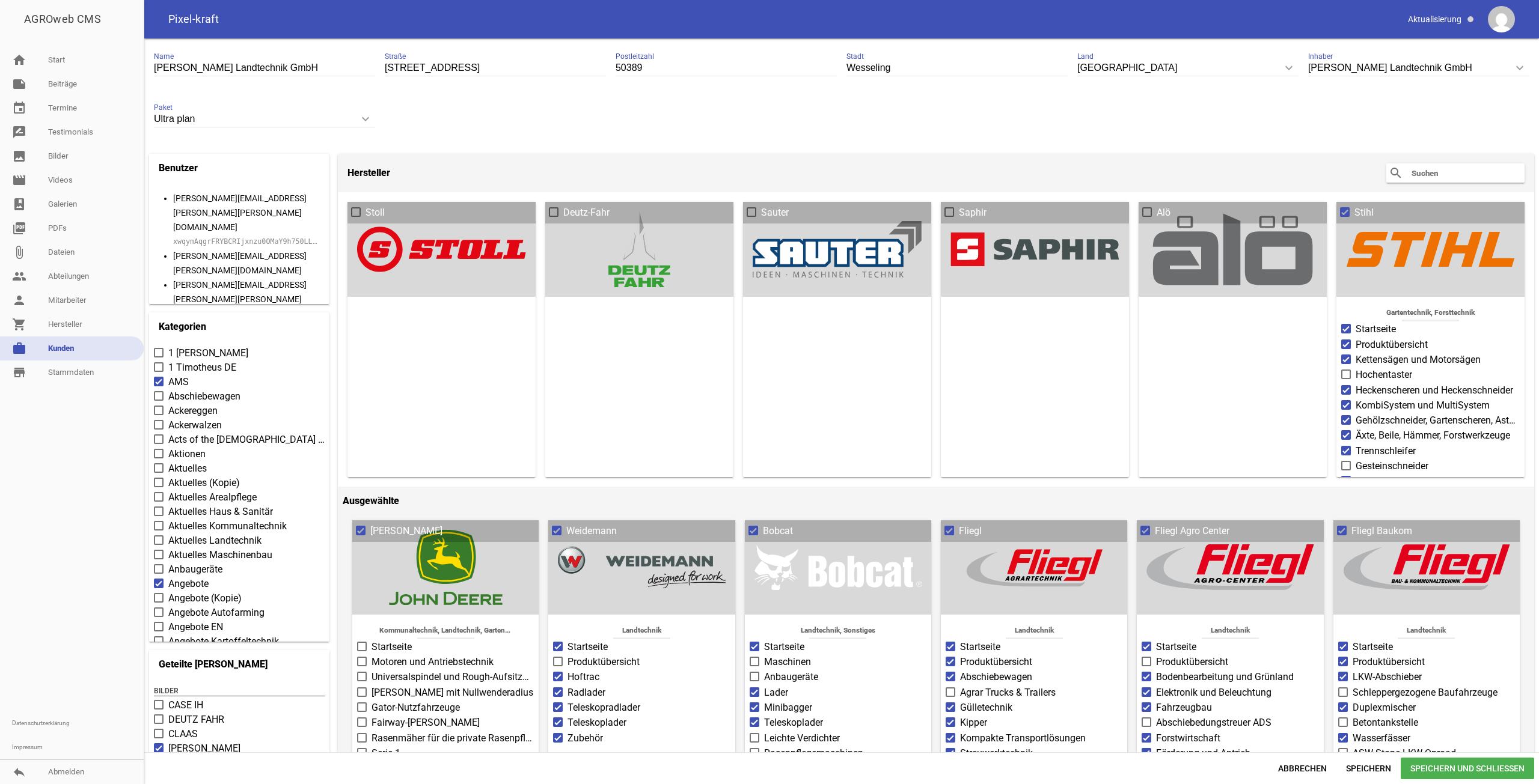
click at [250, 238] on code "xwqymAqgrFRYBCRIjxnzu0OMaY9h750LLvTq4XNKrx7BbsZQSio25u9mdOZ7" at bounding box center [299, 242] width 253 height 9
